Goal: Find specific page/section

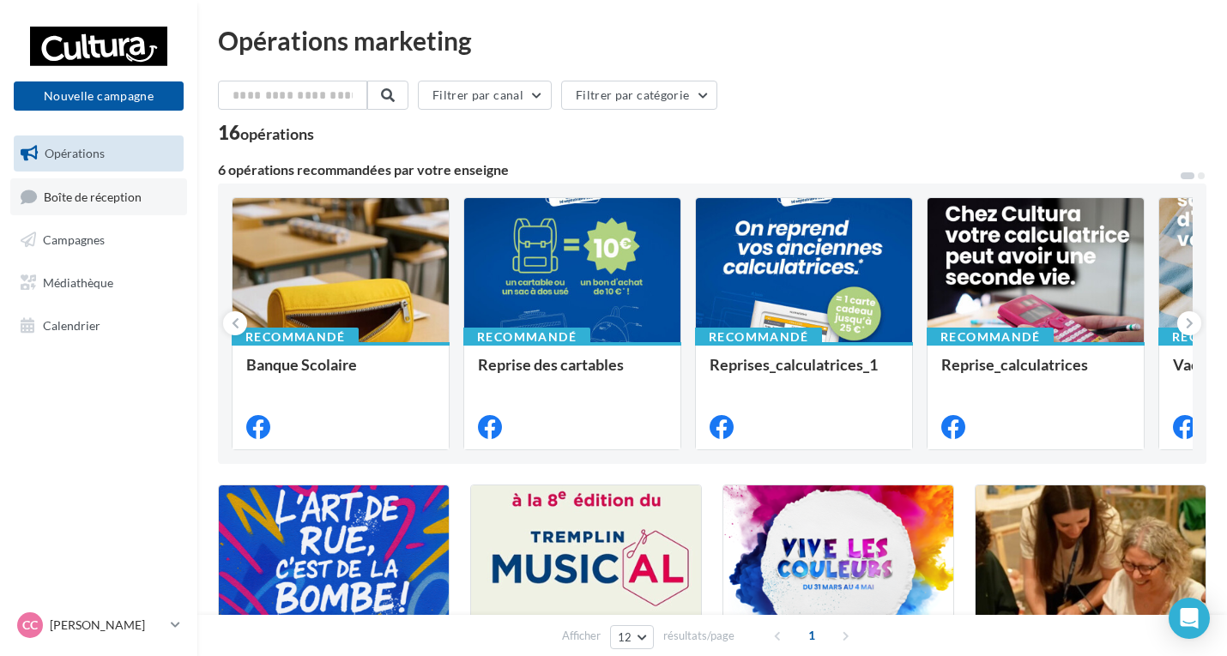
click at [112, 189] on span "Boîte de réception" at bounding box center [93, 196] width 98 height 15
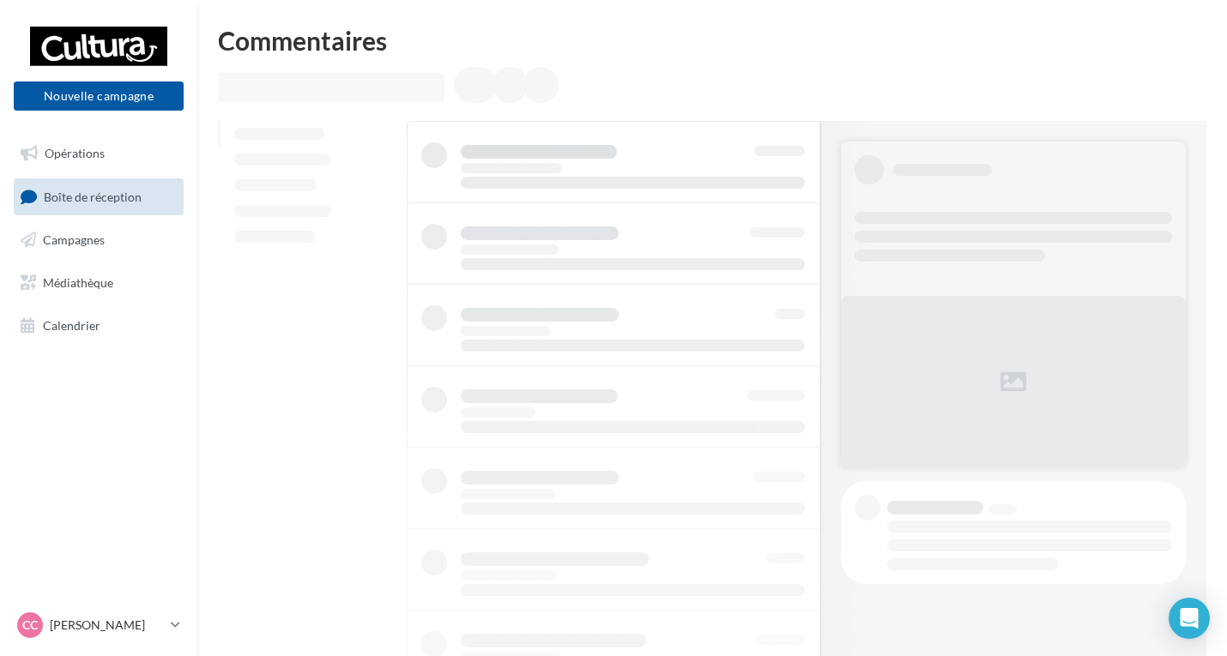
click at [109, 220] on ul "Opérations Boîte de réception Campagnes Médiathèque Calendrier" at bounding box center [99, 239] width 184 height 221
click at [110, 241] on link "Campagnes" at bounding box center [98, 240] width 177 height 36
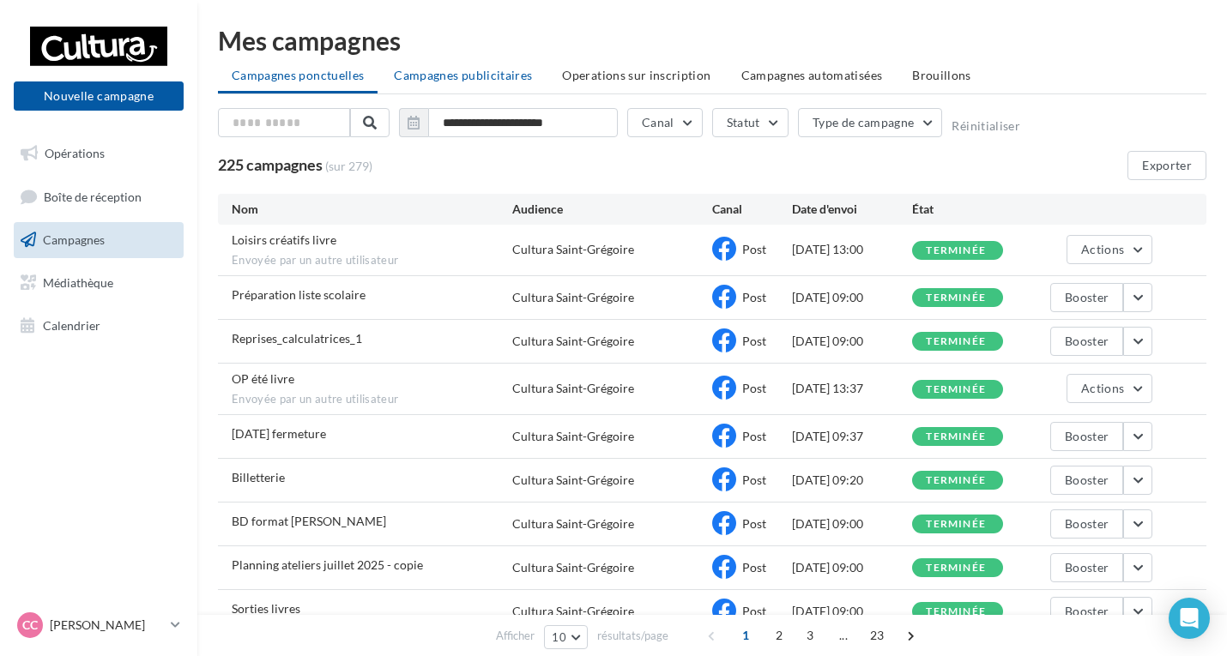
click at [486, 78] on span "Campagnes publicitaires" at bounding box center [463, 75] width 138 height 15
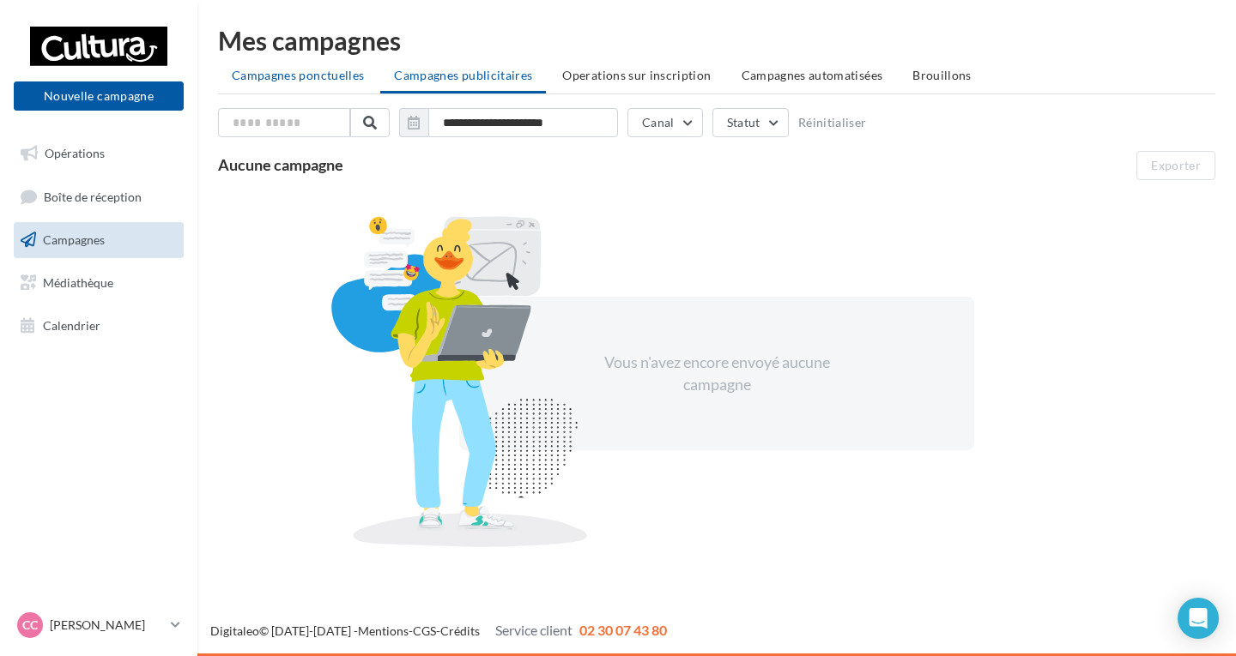
click at [329, 75] on span "Campagnes ponctuelles" at bounding box center [298, 75] width 132 height 15
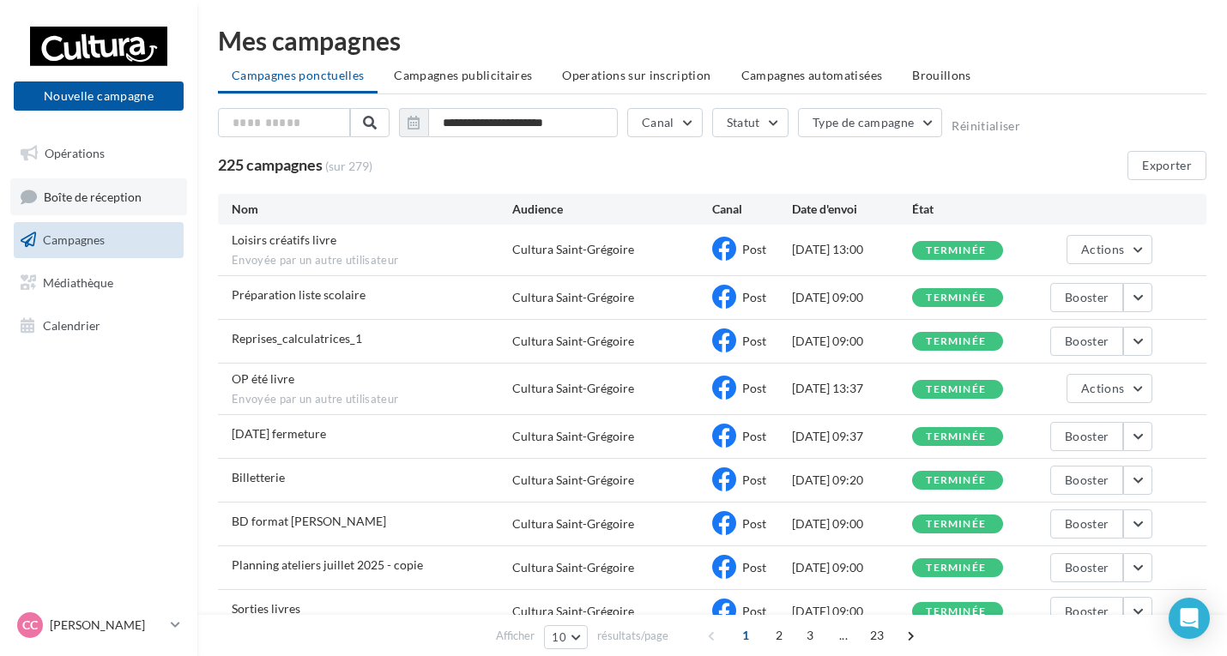
click at [83, 197] on span "Boîte de réception" at bounding box center [93, 196] width 98 height 15
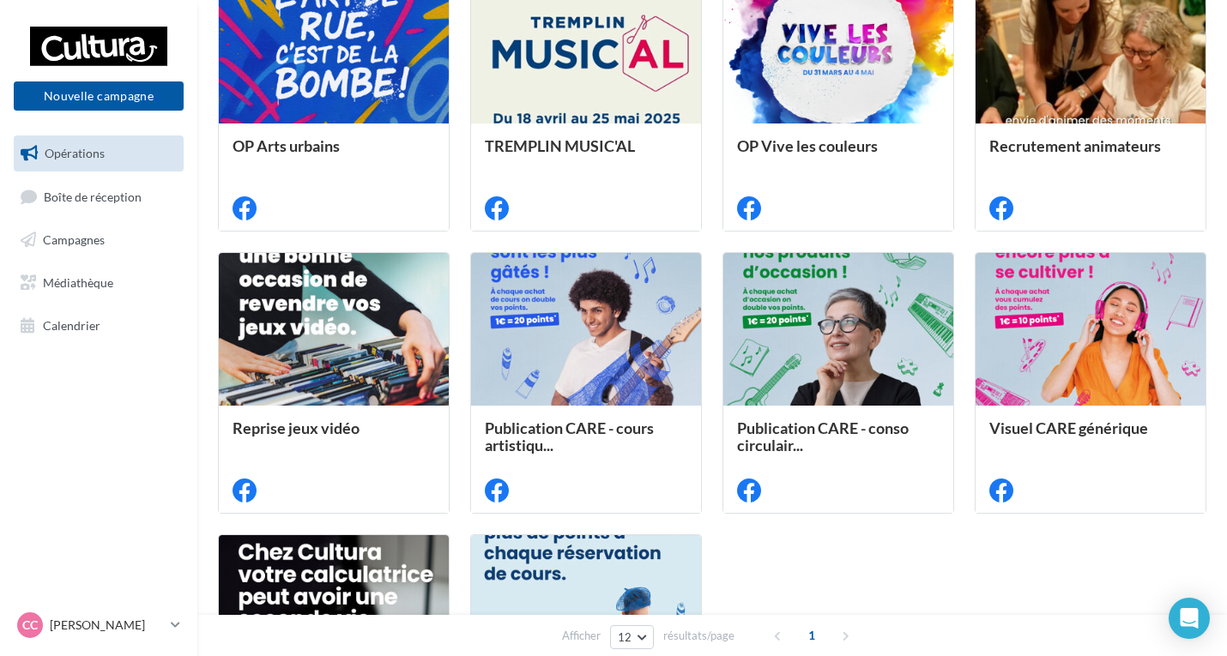
scroll to position [772, 0]
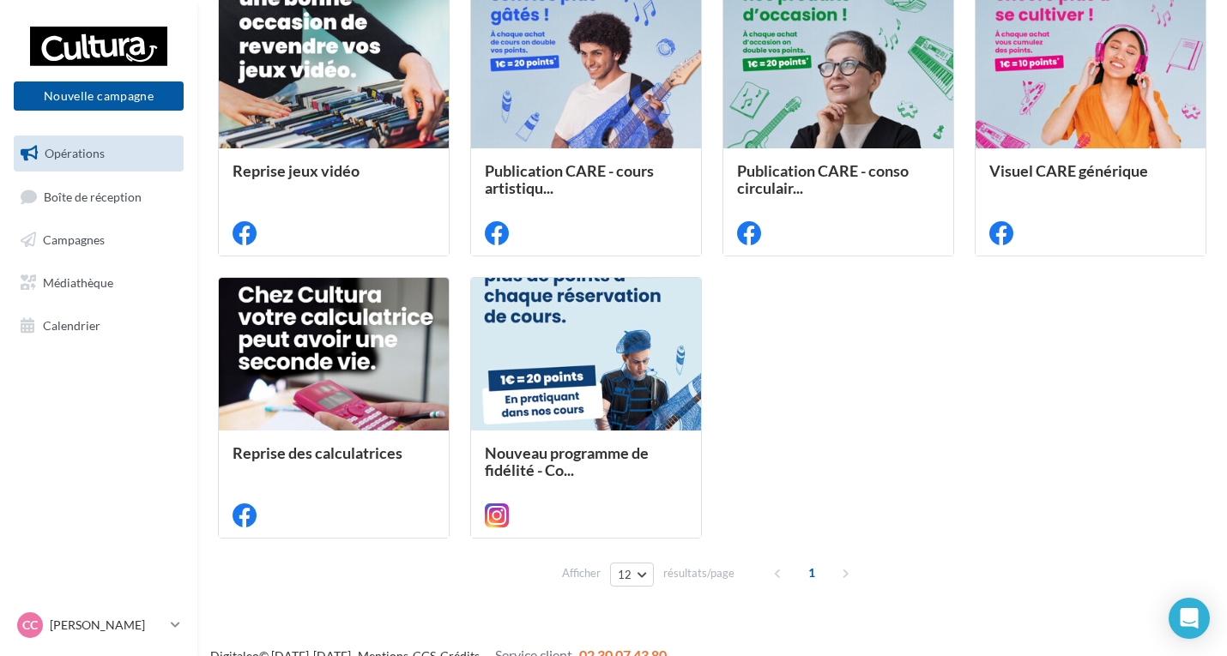
click at [843, 570] on div "1" at bounding box center [814, 572] width 98 height 27
click at [150, 239] on link "Campagnes" at bounding box center [98, 240] width 177 height 36
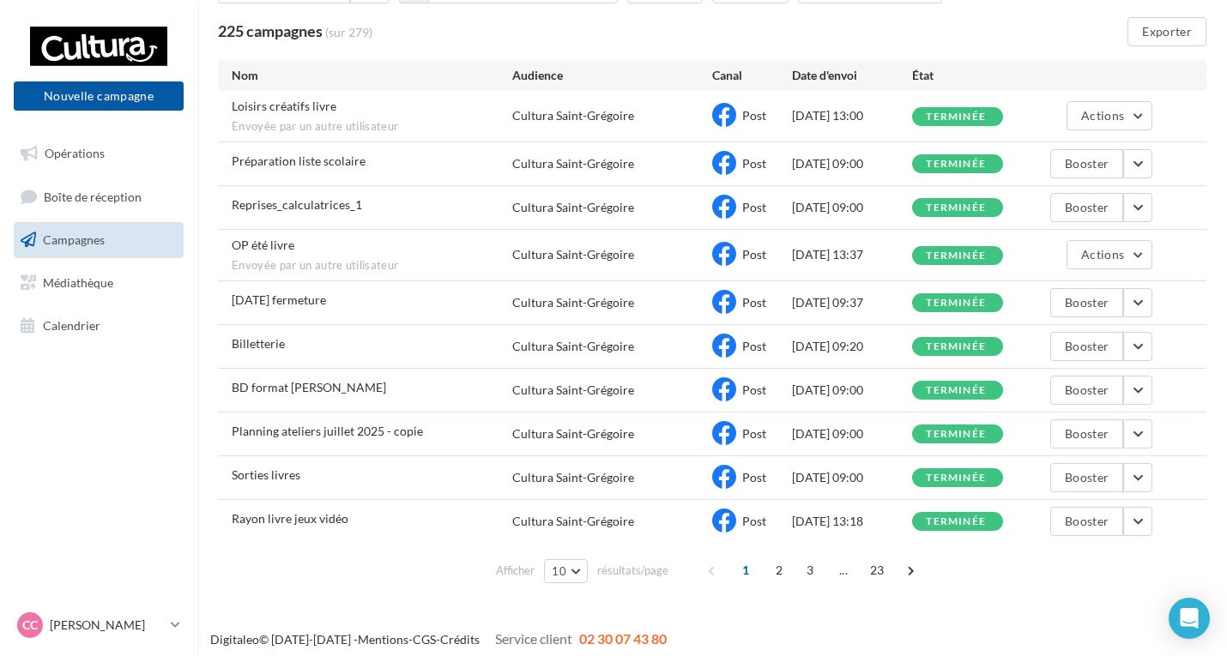
scroll to position [142, 0]
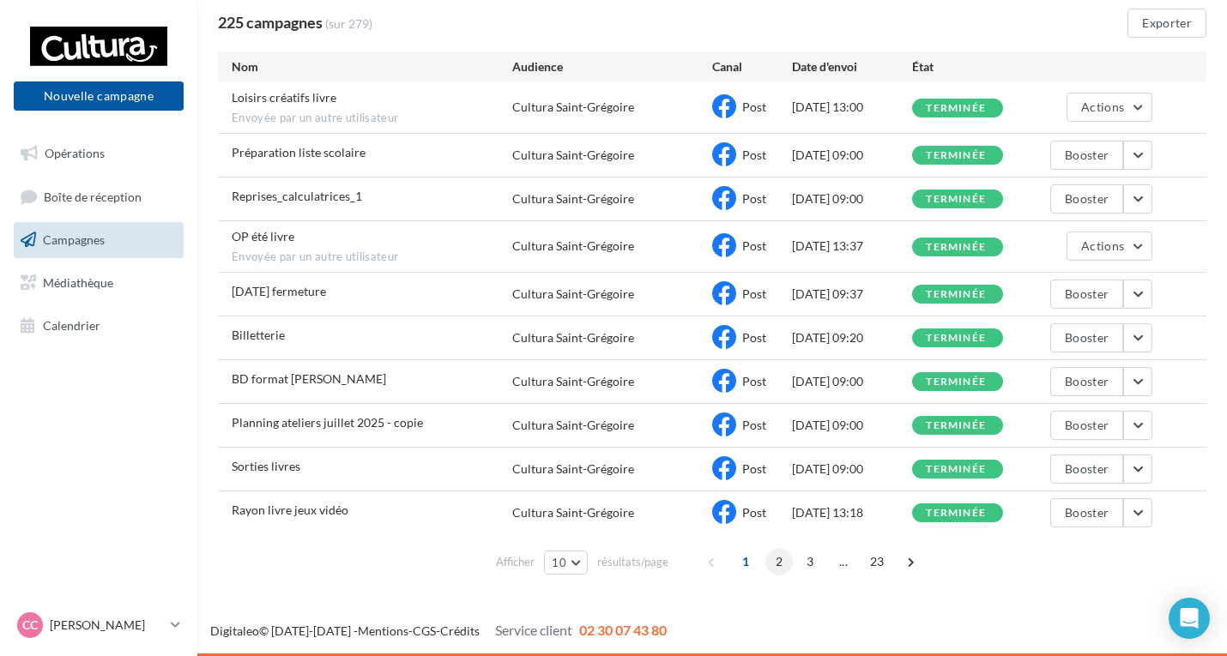
click at [769, 559] on span "2" at bounding box center [778, 561] width 27 height 27
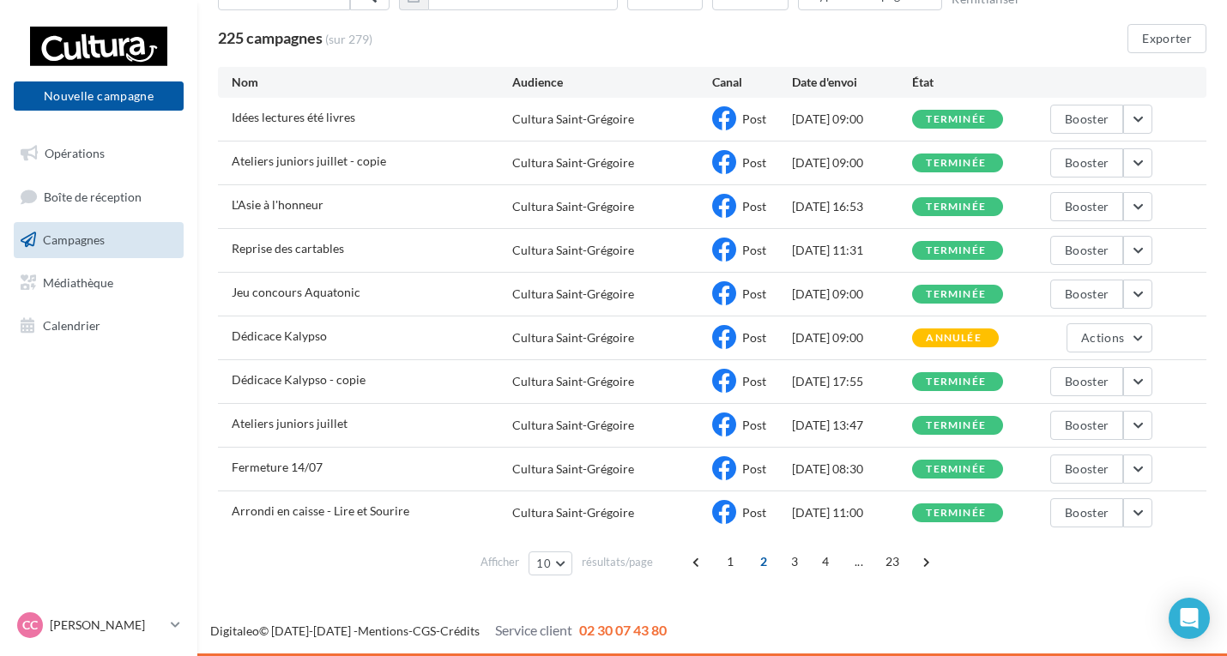
scroll to position [127, 0]
